Goal: Transaction & Acquisition: Subscribe to service/newsletter

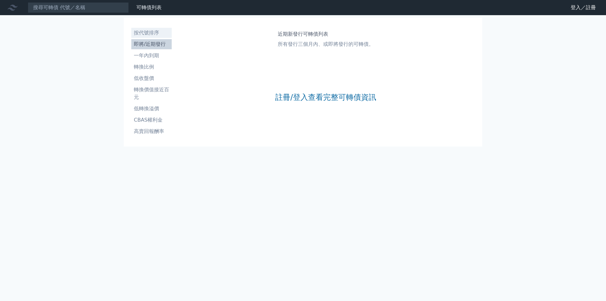
click at [145, 32] on li "按代號排序" at bounding box center [151, 33] width 40 height 8
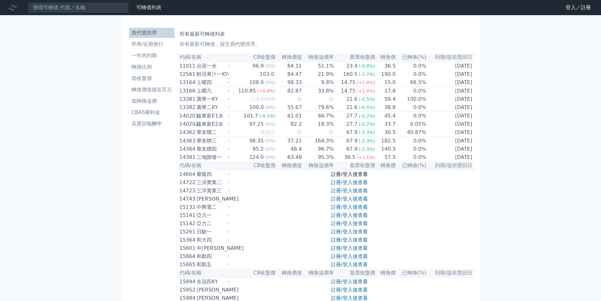
click at [361, 177] on link "註冊/登入後查看" at bounding box center [349, 174] width 37 height 6
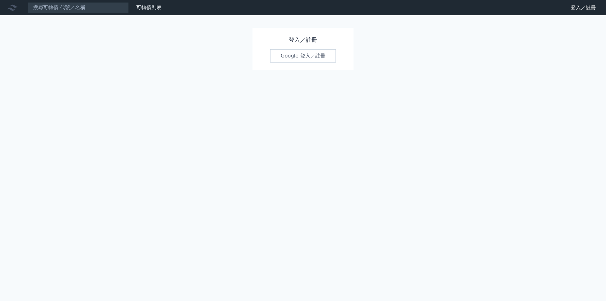
click at [295, 58] on link "Google 登入／註冊" at bounding box center [303, 55] width 66 height 13
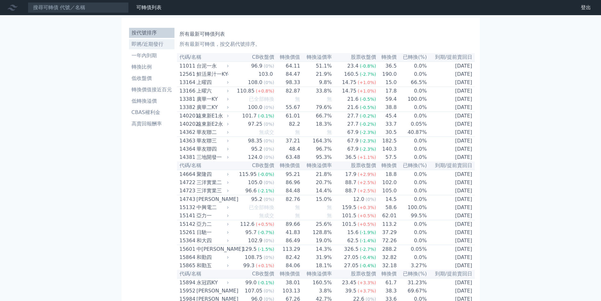
click at [136, 46] on li "即將/近期發行" at bounding box center [151, 44] width 45 height 8
